Goal: Task Accomplishment & Management: Manage account settings

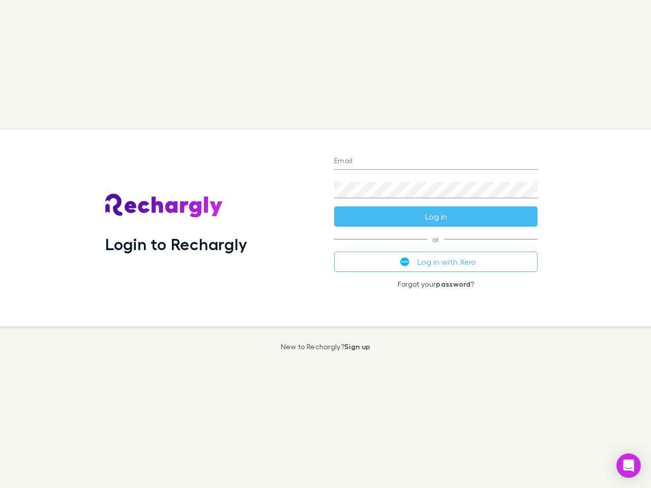
click at [326, 244] on div "Login to Rechargly" at bounding box center [211, 227] width 229 height 197
click at [436, 162] on input "Email" at bounding box center [435, 162] width 203 height 16
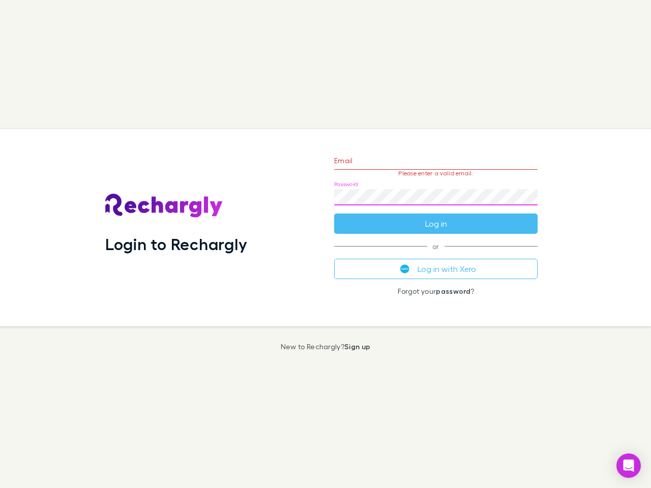
click at [436, 217] on form "Email Please enter a valid email. Password Log in" at bounding box center [435, 189] width 203 height 88
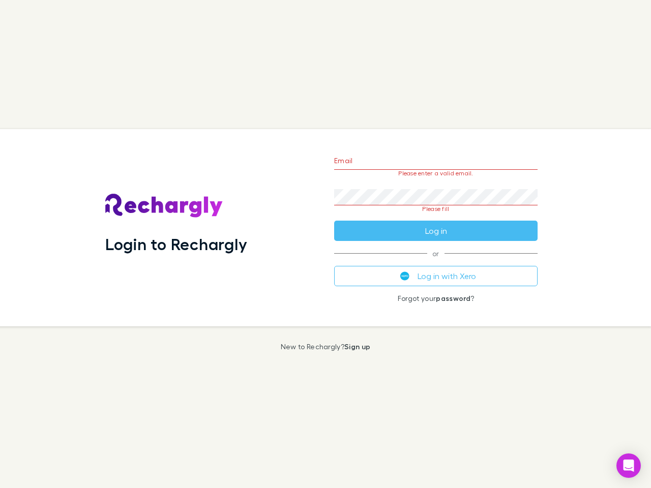
click at [436, 262] on div "Email Please enter a valid email. Password Please fill Log in or Log in with Xe…" at bounding box center [436, 227] width 220 height 197
click at [629, 466] on icon "Open Intercom Messenger" at bounding box center [629, 466] width 11 height 12
